Goal: Find specific page/section: Find specific page/section

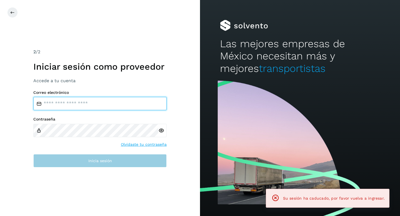
type input "**********"
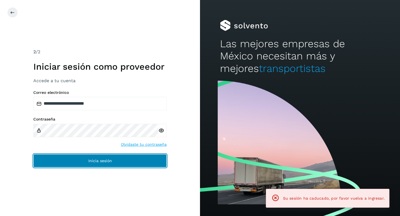
click at [105, 159] on span "Inicia sesión" at bounding box center [100, 161] width 24 height 4
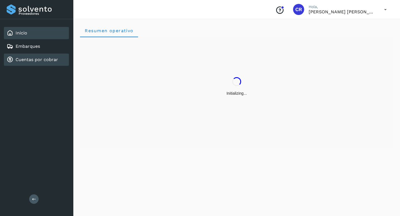
click at [49, 62] on div "Cuentas por cobrar" at bounding box center [32, 59] width 51 height 7
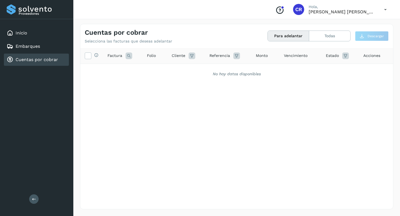
click at [49, 62] on div "Cuentas por cobrar" at bounding box center [32, 59] width 51 height 7
click at [46, 41] on div "Embarques" at bounding box center [36, 46] width 65 height 12
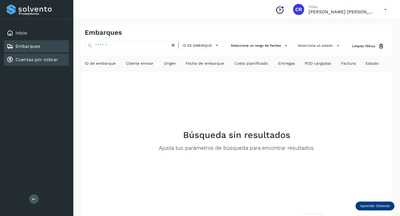
click at [39, 60] on link "Cuentas por cobrar" at bounding box center [37, 59] width 42 height 5
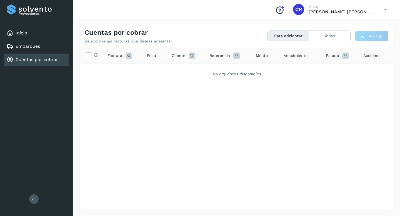
click at [48, 62] on link "Cuentas por cobrar" at bounding box center [37, 59] width 42 height 5
click at [49, 46] on div "Embarques" at bounding box center [36, 46] width 65 height 12
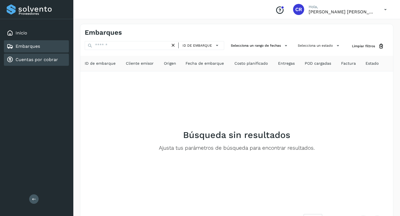
click at [48, 58] on link "Cuentas por cobrar" at bounding box center [37, 59] width 42 height 5
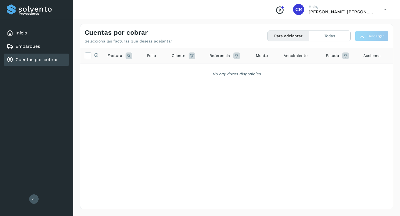
click at [48, 58] on link "Cuentas por cobrar" at bounding box center [37, 59] width 42 height 5
click at [49, 57] on link "Cuentas por cobrar" at bounding box center [37, 59] width 42 height 5
